Goal: Navigation & Orientation: Find specific page/section

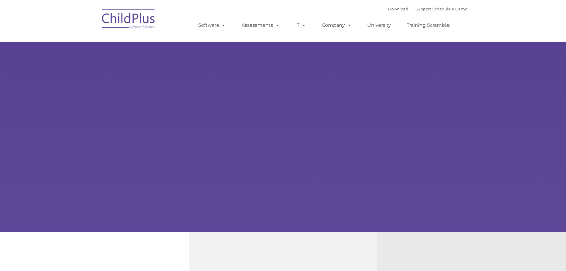
type input ""
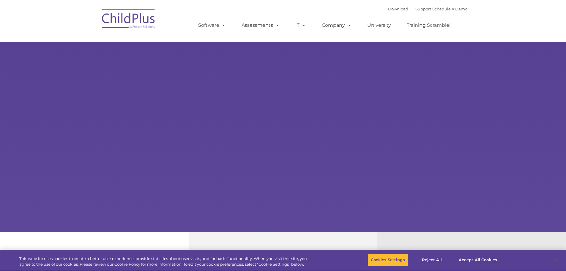
select select "MEDIUM"
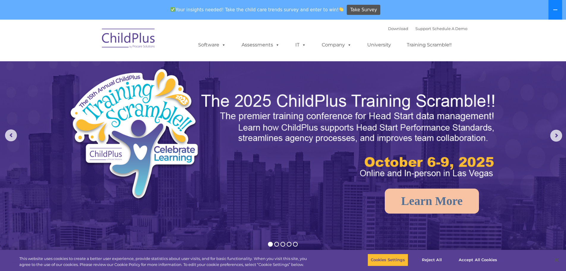
click at [560, 10] on button at bounding box center [555, 10] width 14 height 20
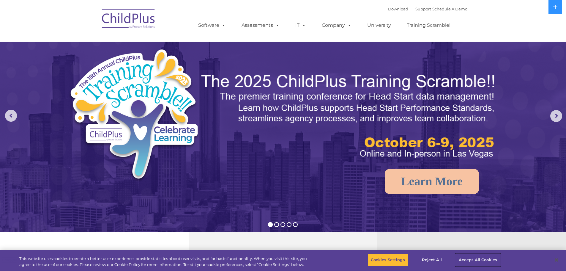
click at [491, 259] on button "Accept All Cookies" at bounding box center [477, 259] width 45 height 12
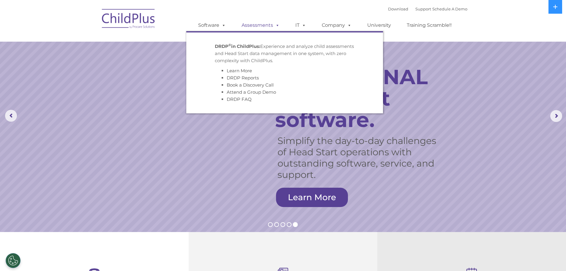
click at [265, 22] on link "Assessments" at bounding box center [261, 25] width 50 height 12
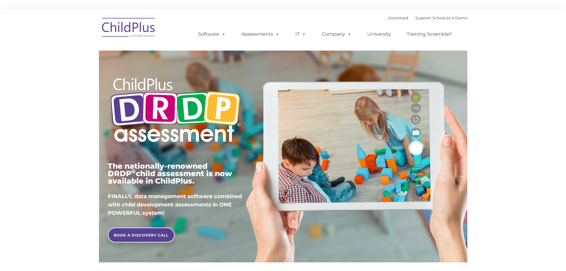
type input ""
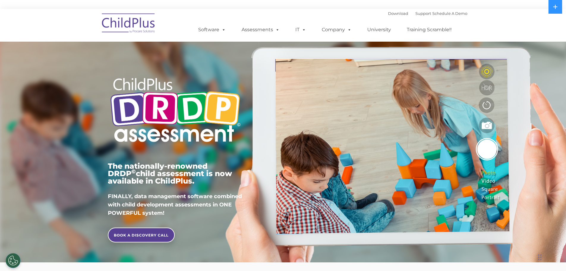
click at [128, 17] on img at bounding box center [128, 24] width 59 height 30
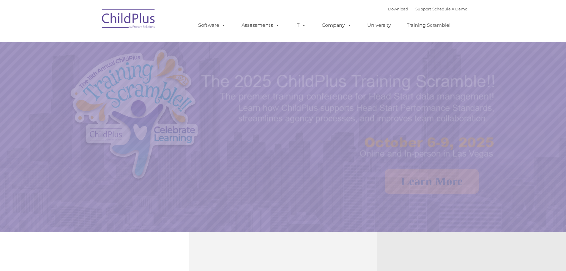
select select "MEDIUM"
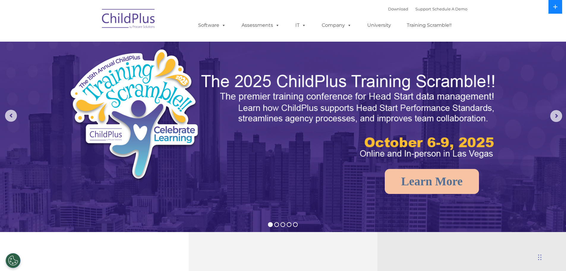
click at [558, 1] on button at bounding box center [555, 7] width 14 height 14
